Goal: Complete application form

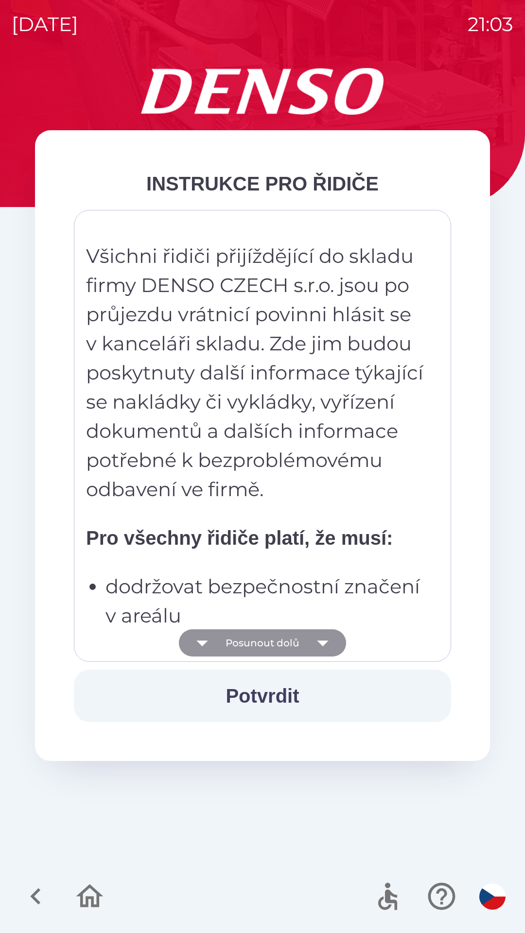
click at [293, 638] on button "Posunout dolů" at bounding box center [262, 642] width 167 height 27
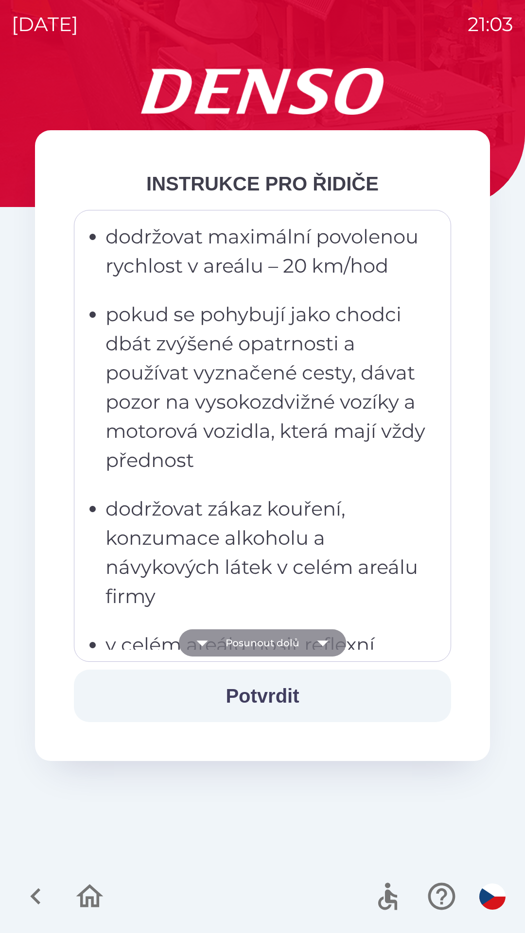
click at [292, 653] on button "Posunout dolů" at bounding box center [262, 642] width 167 height 27
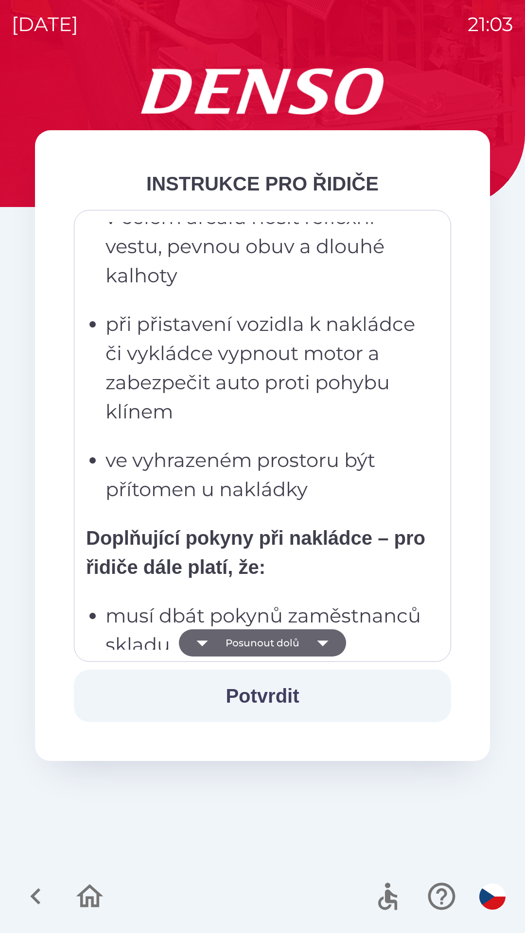
click at [282, 649] on button "Posunout dolů" at bounding box center [262, 642] width 167 height 27
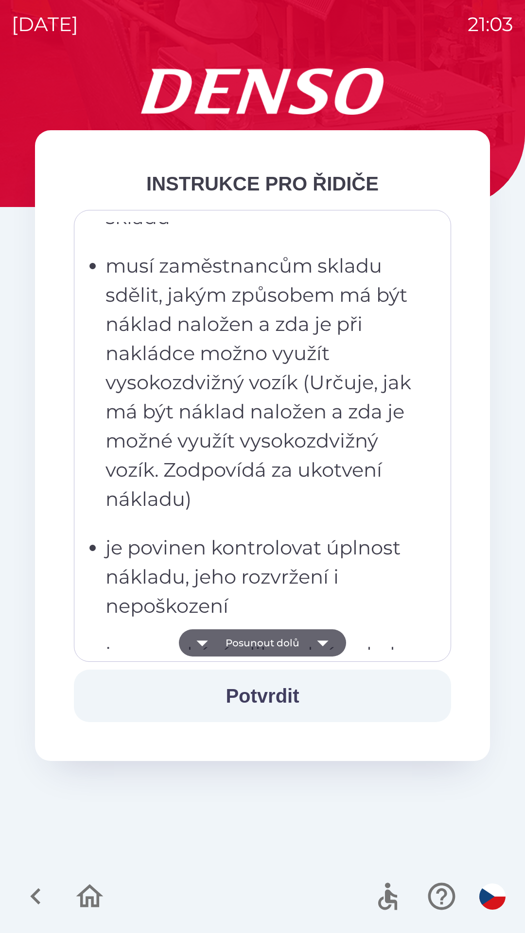
click at [286, 642] on button "Posunout dolů" at bounding box center [262, 642] width 167 height 27
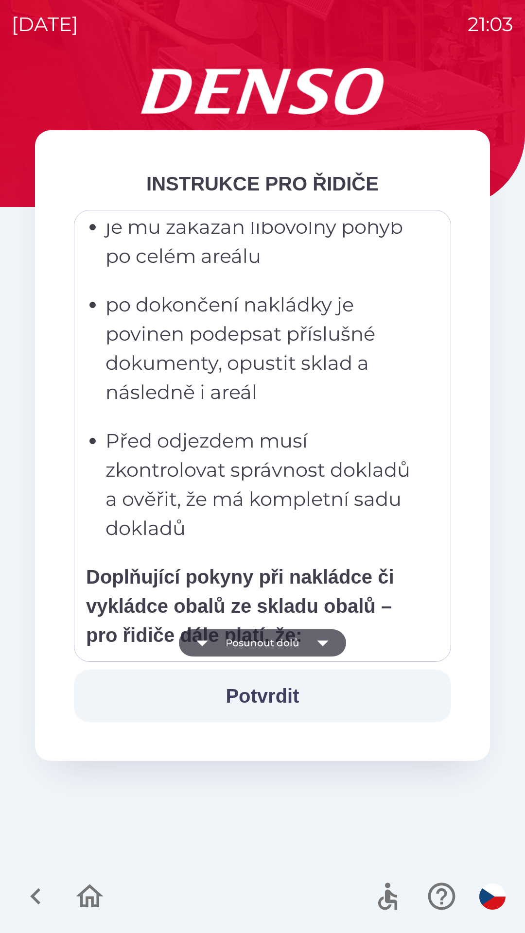
click at [284, 637] on button "Posunout dolů" at bounding box center [262, 642] width 167 height 27
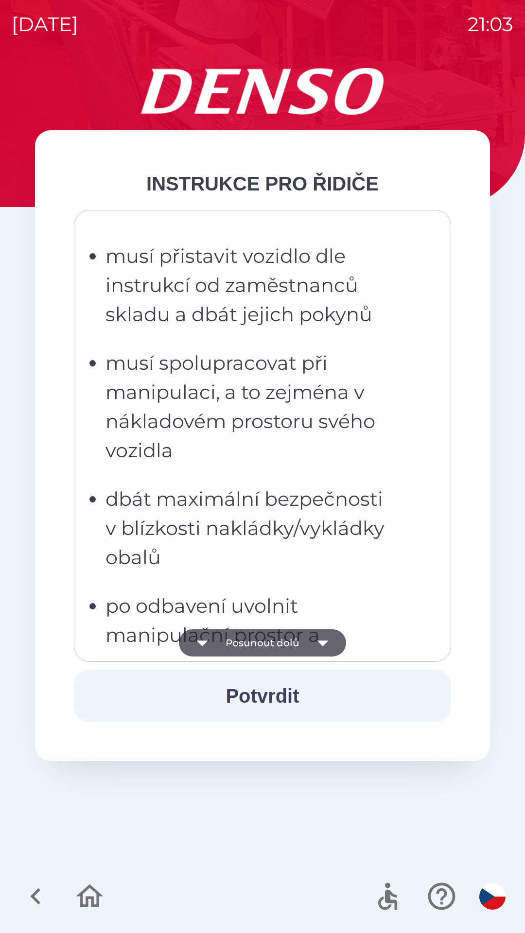
click at [284, 640] on button "Posunout dolů" at bounding box center [262, 642] width 167 height 27
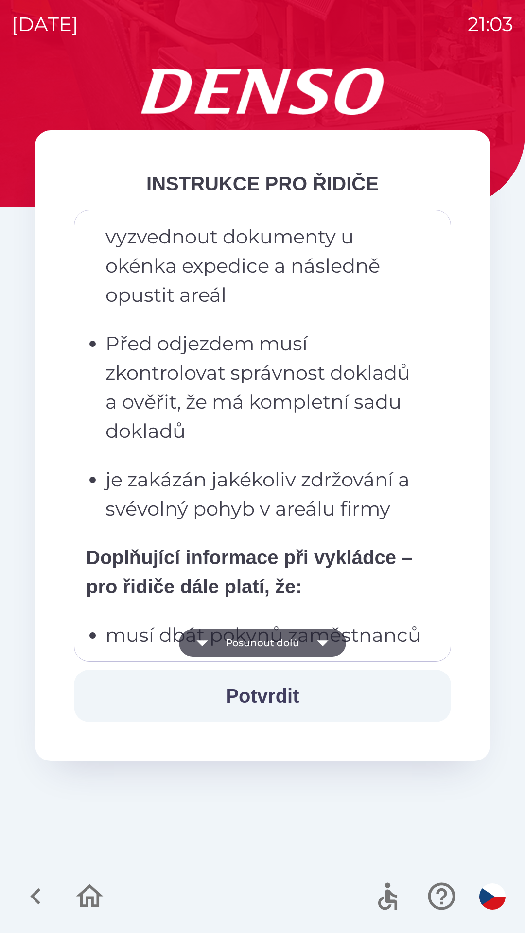
click at [284, 642] on button "Posunout dolů" at bounding box center [262, 642] width 167 height 27
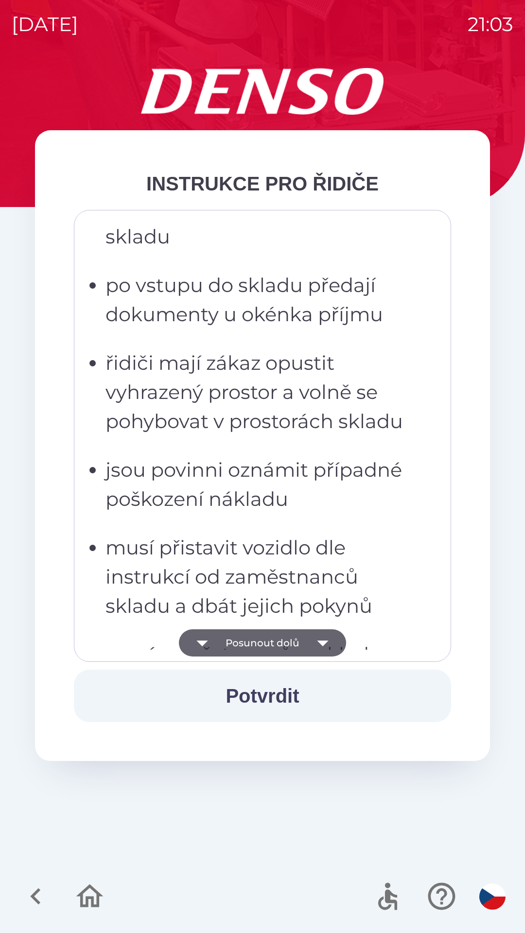
click at [278, 649] on button "Posunout dolů" at bounding box center [262, 642] width 167 height 27
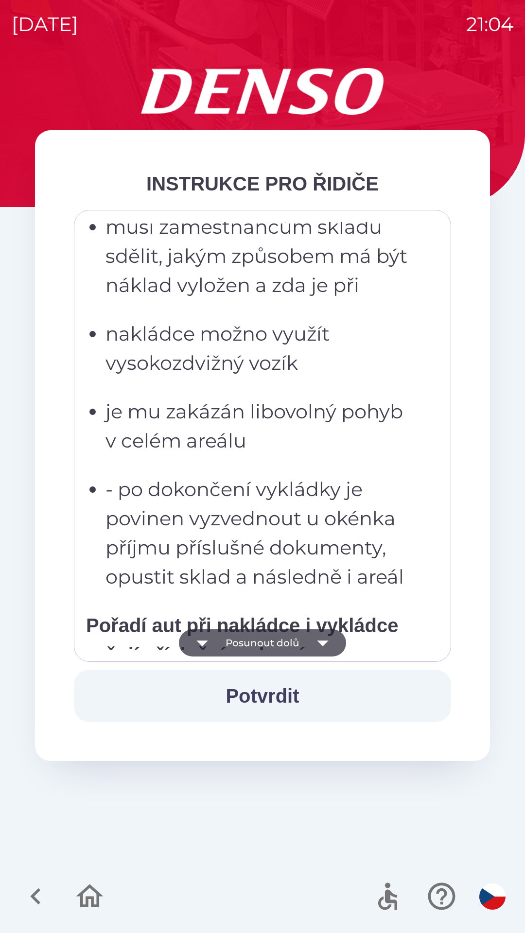
click at [281, 645] on button "Posunout dolů" at bounding box center [262, 642] width 167 height 27
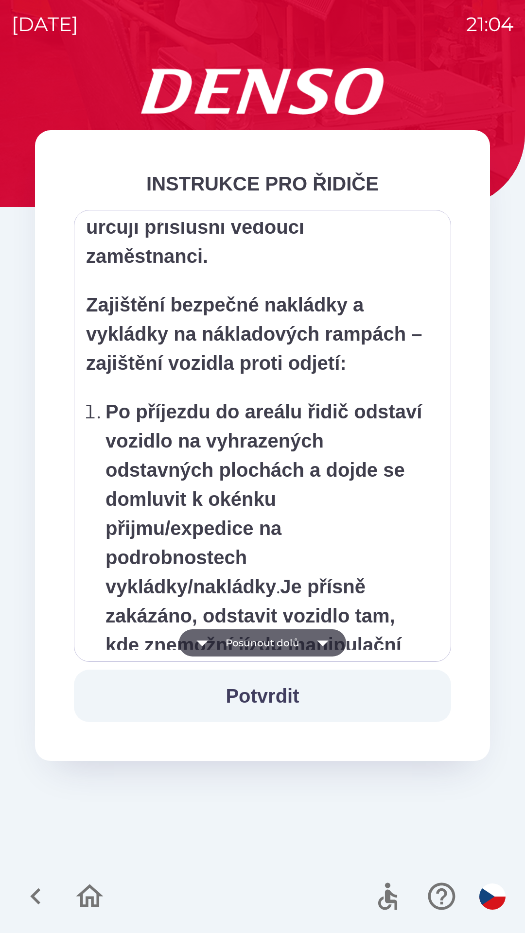
click at [281, 643] on button "Posunout dolů" at bounding box center [262, 642] width 167 height 27
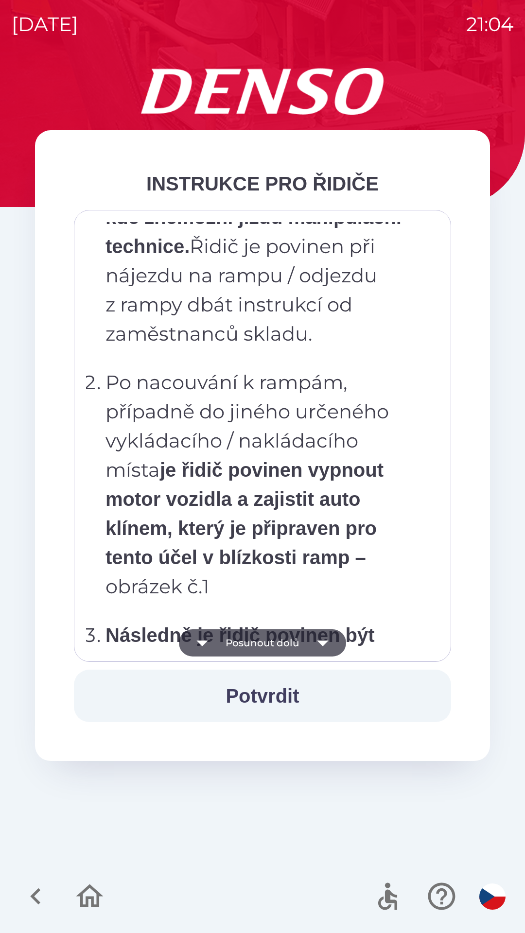
click at [275, 645] on button "Posunout dolů" at bounding box center [262, 642] width 167 height 27
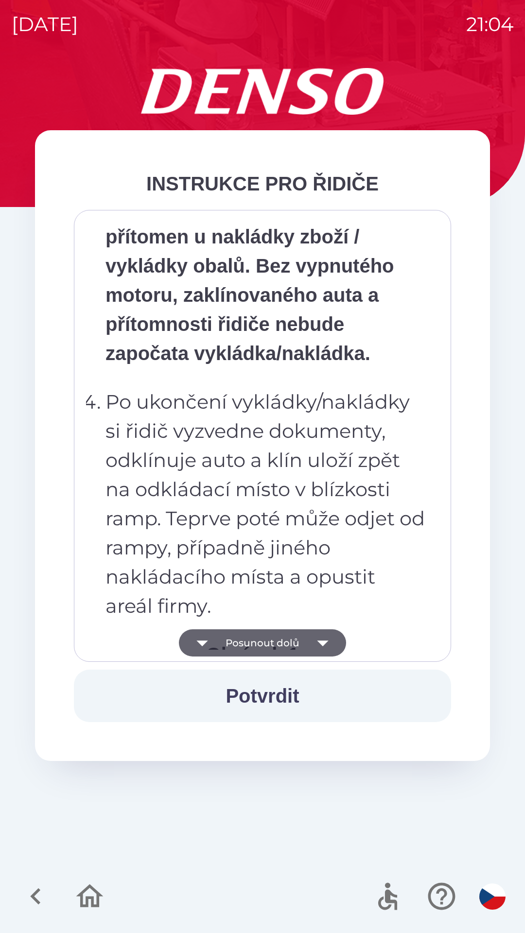
click at [274, 646] on button "Posunout dolů" at bounding box center [262, 642] width 167 height 27
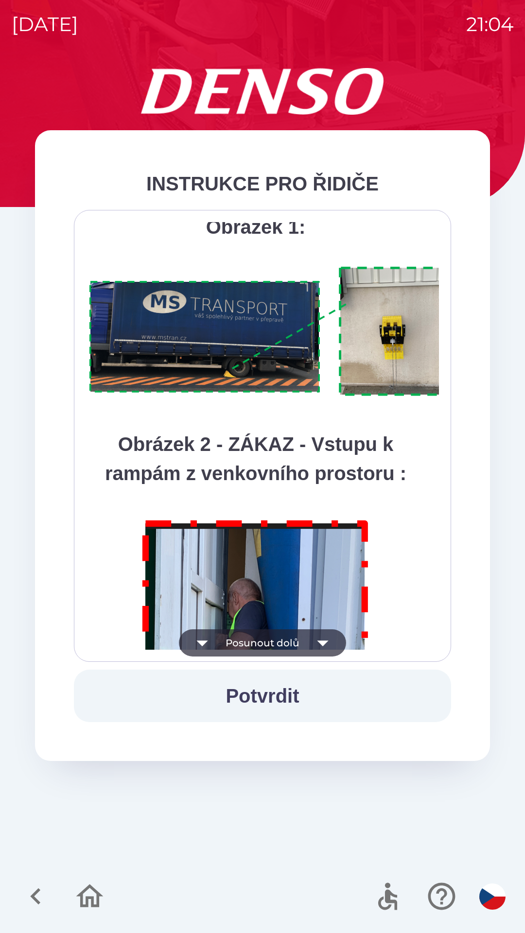
click at [277, 648] on button "Posunout dolů" at bounding box center [262, 642] width 167 height 27
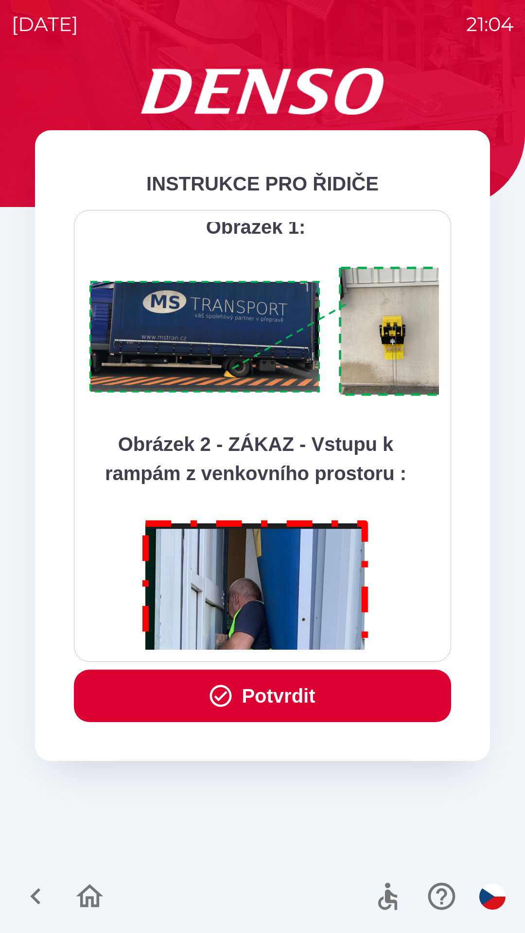
scroll to position [5462, 0]
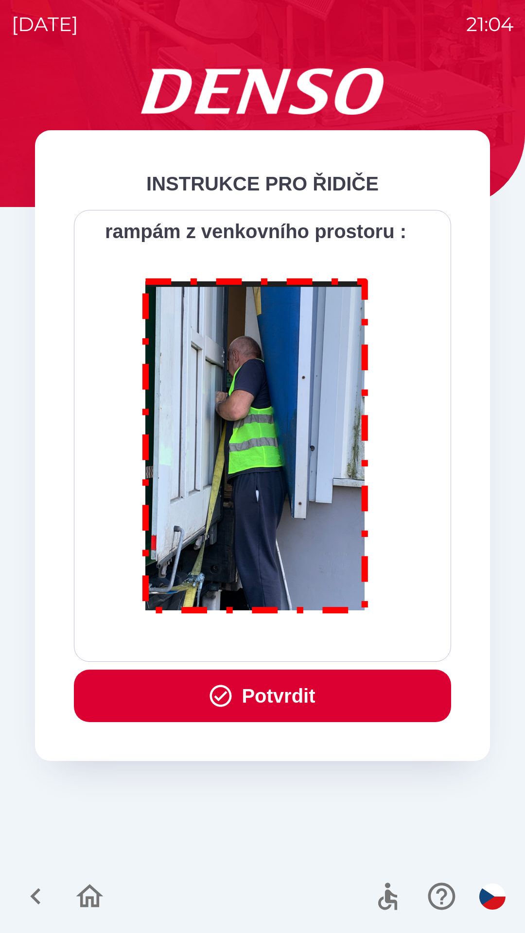
click at [279, 652] on div "Všichni řidiči přijíždějící do skladu firmy DENSO CZECH s.r.o. jsou po průjezdu…" at bounding box center [262, 436] width 377 height 452
click at [284, 653] on div "Všichni řidiči přijíždějící do skladu firmy DENSO CZECH s.r.o. jsou po průjezdu…" at bounding box center [262, 436] width 377 height 452
click at [276, 688] on button "Potvrdit" at bounding box center [262, 696] width 377 height 52
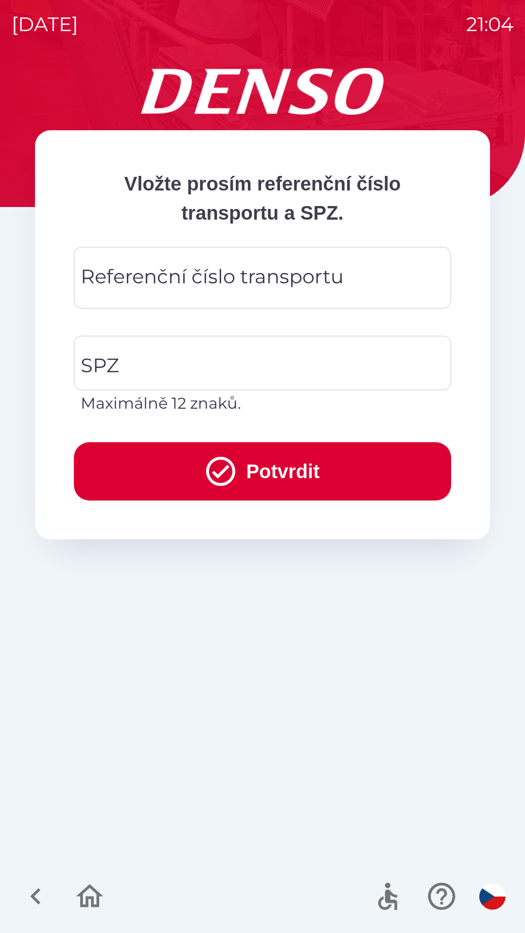
click at [263, 286] on div "Referenční číslo transportu Referenční číslo transportu" at bounding box center [262, 278] width 377 height 62
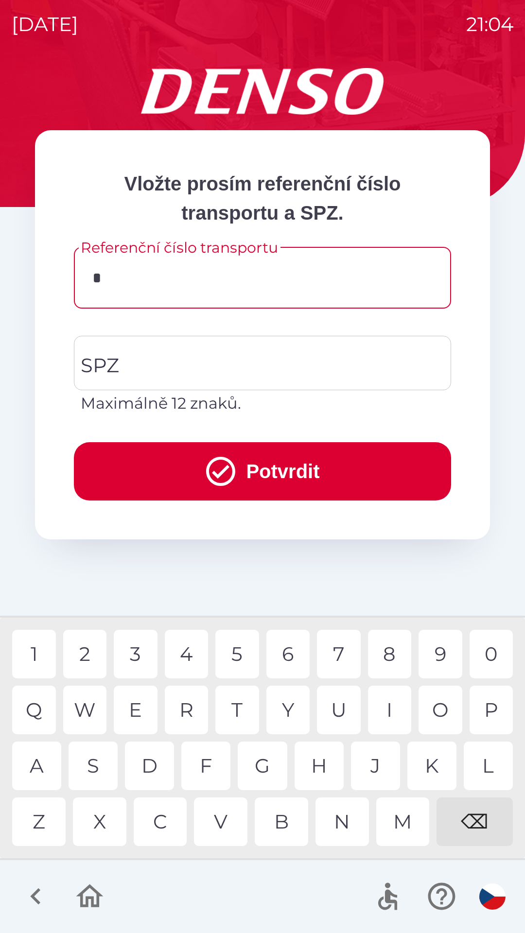
click at [158, 759] on div "D" at bounding box center [149, 766] width 49 height 49
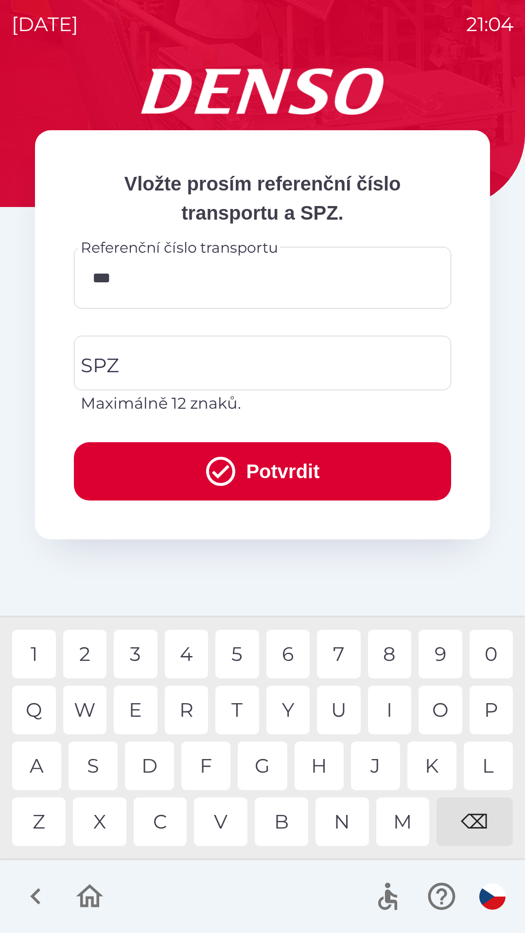
click at [214, 811] on div "V" at bounding box center [220, 822] width 53 height 49
click at [485, 650] on div "0" at bounding box center [491, 654] width 44 height 49
click at [89, 698] on div "W" at bounding box center [85, 710] width 44 height 49
type input "*********"
click at [263, 372] on input "SPZ" at bounding box center [255, 363] width 354 height 46
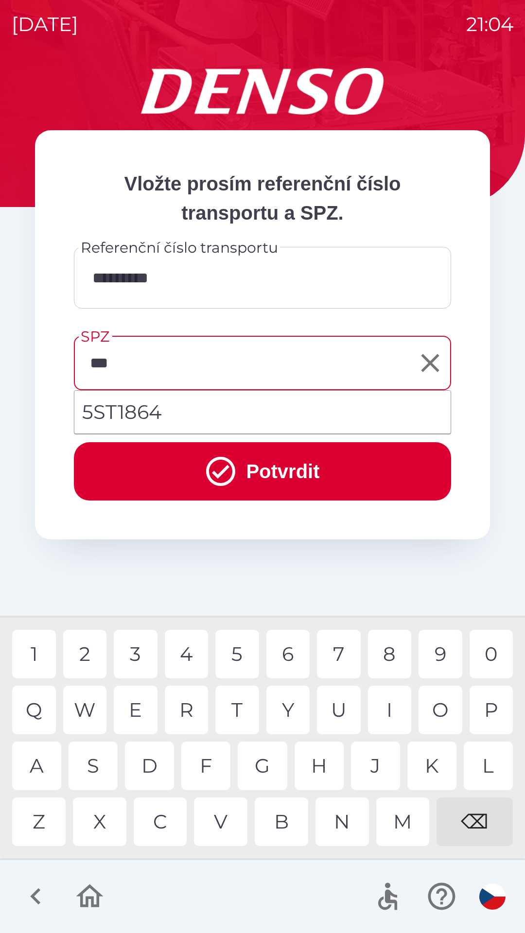
click at [155, 418] on li "5ST1864" at bounding box center [262, 412] width 376 height 35
type input "*******"
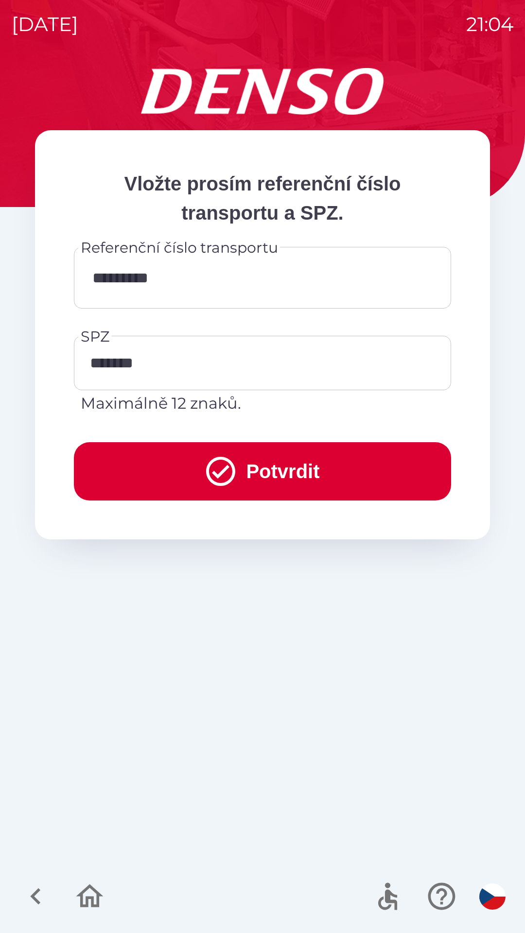
click at [253, 474] on button "Potvrdit" at bounding box center [262, 471] width 377 height 58
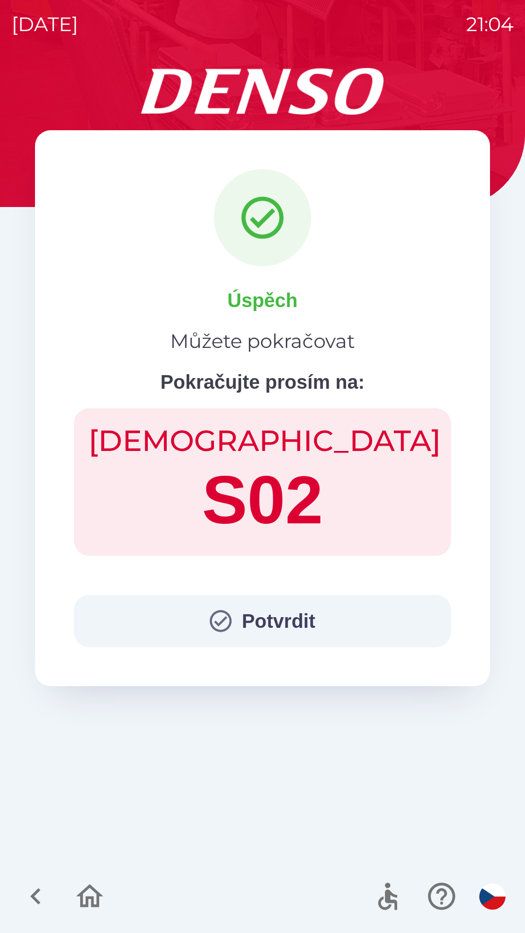
click at [256, 622] on button "Potvrdit" at bounding box center [262, 621] width 377 height 52
